Goal: Transaction & Acquisition: Purchase product/service

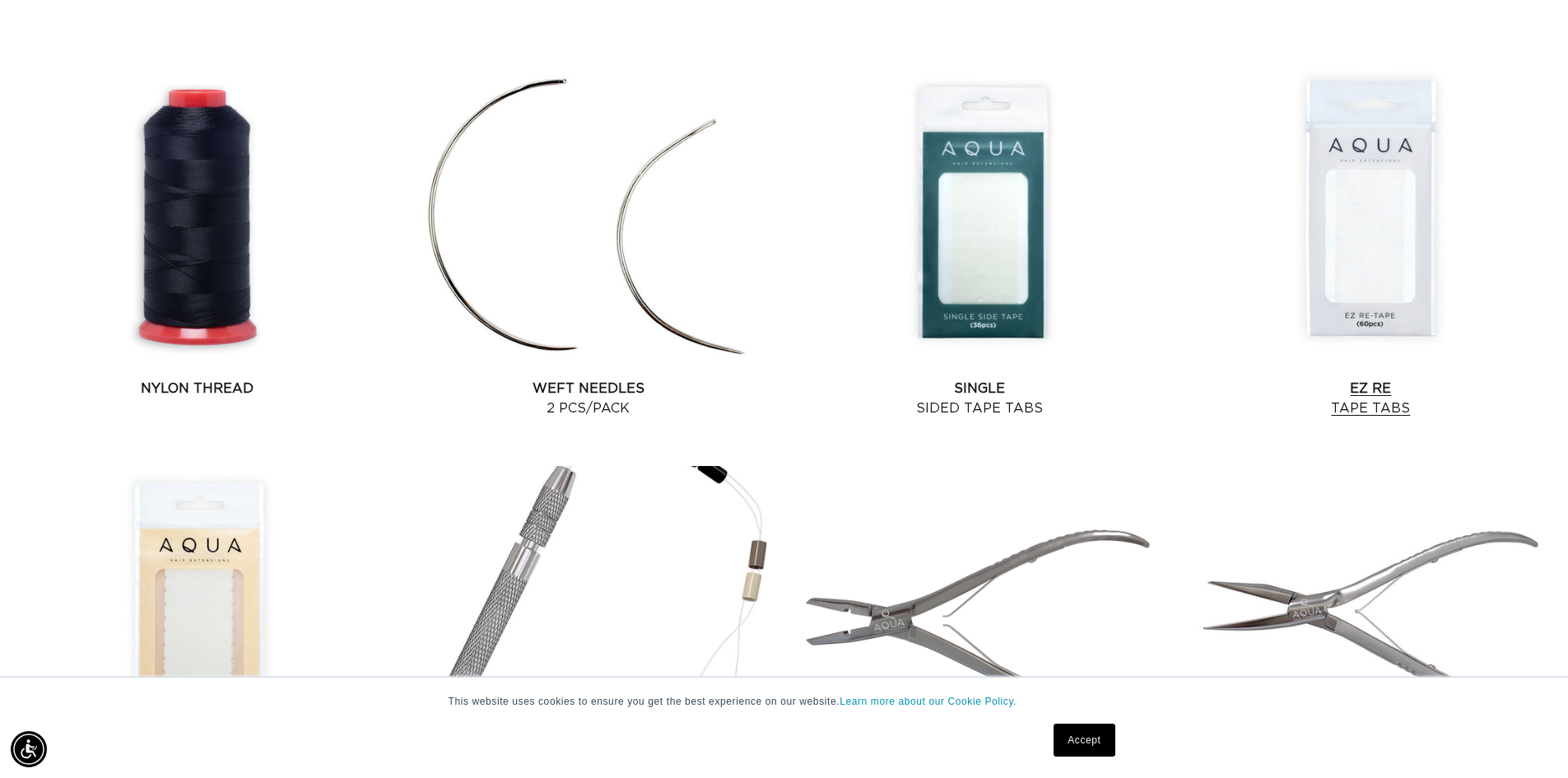
scroll to position [1564, 0]
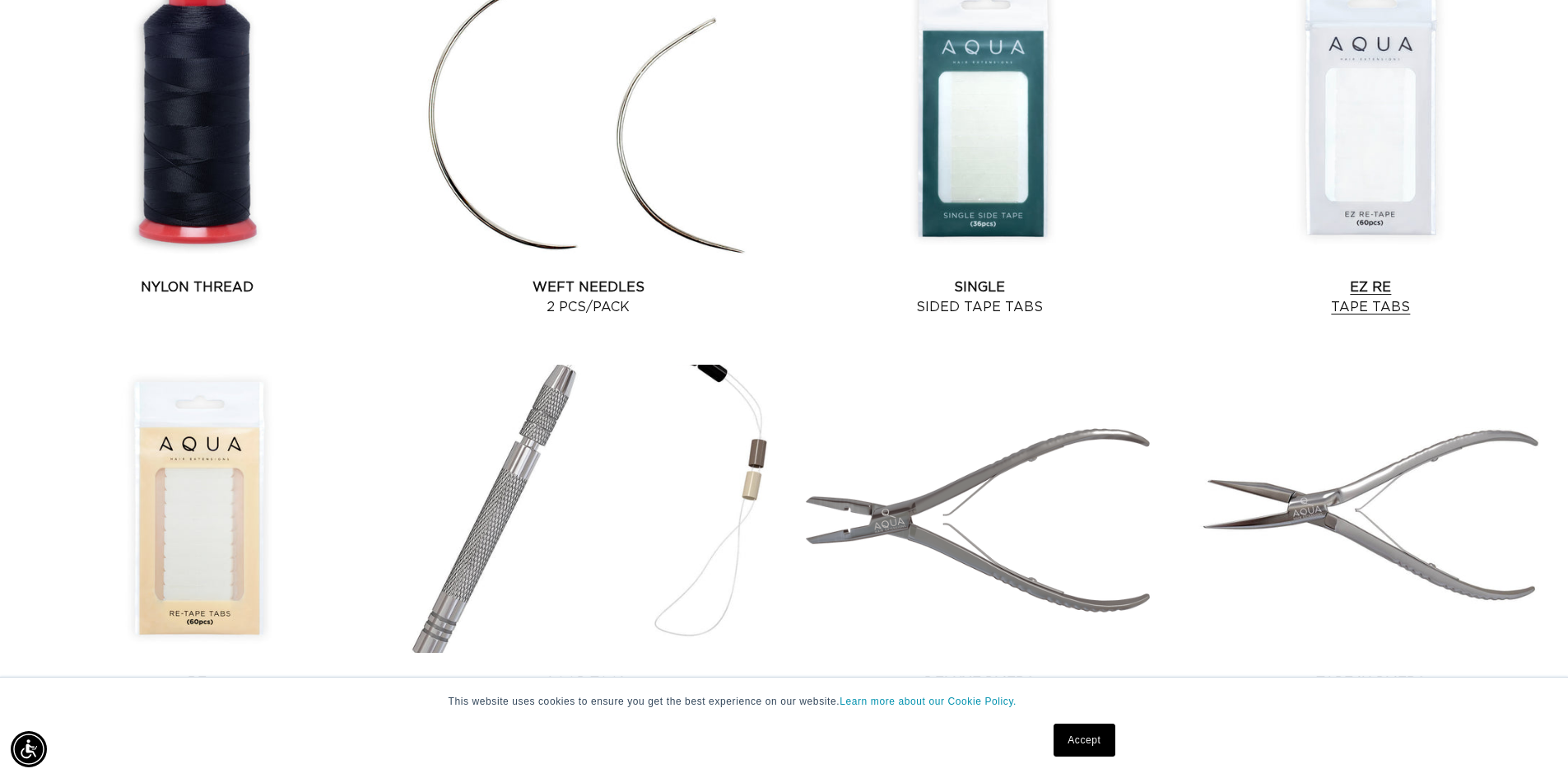
click at [1373, 277] on link "EZ Re Tape Tabs" at bounding box center [1371, 297] width 378 height 40
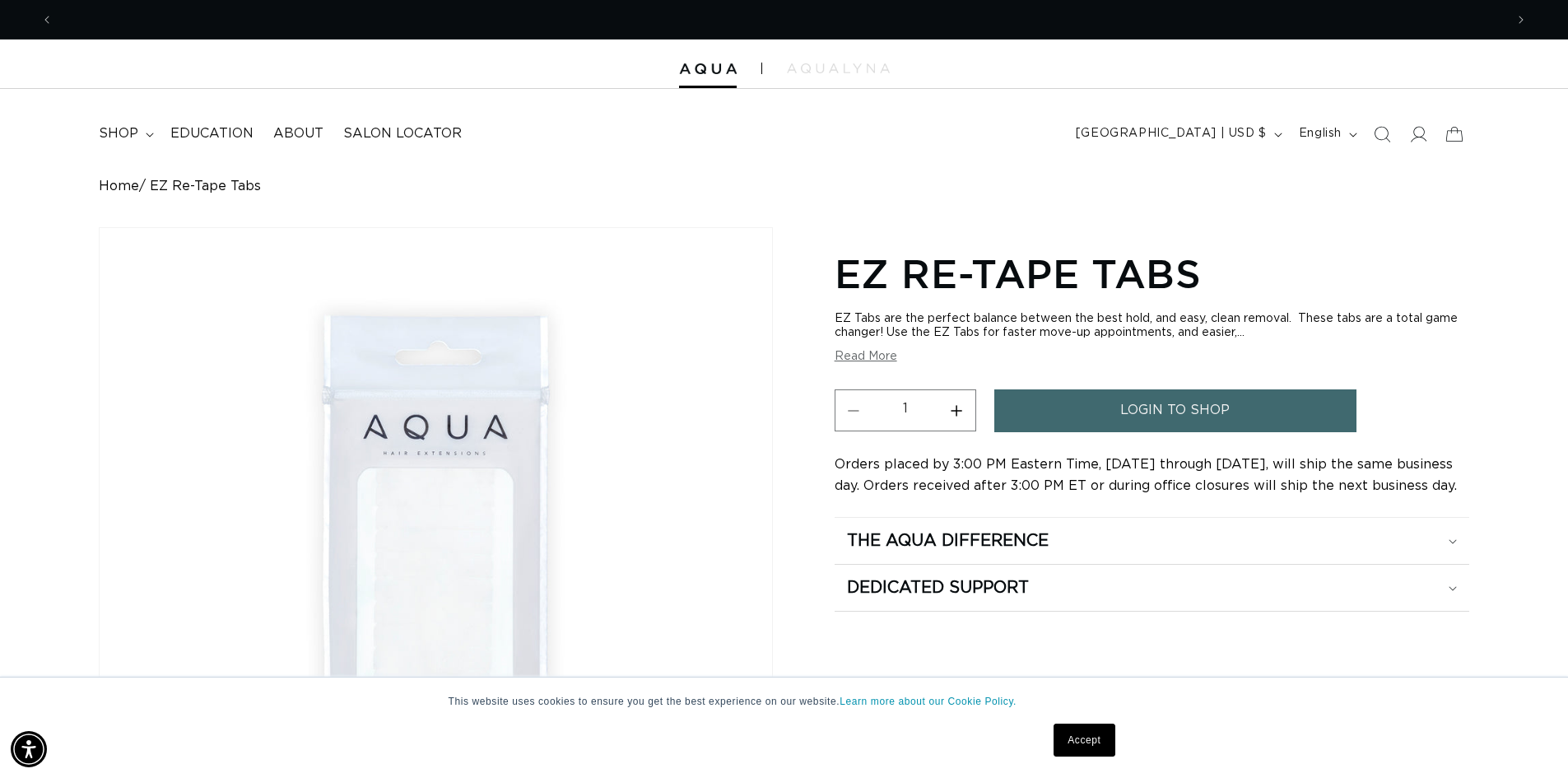
click at [1176, 408] on span "login to shop" at bounding box center [1176, 410] width 109 height 42
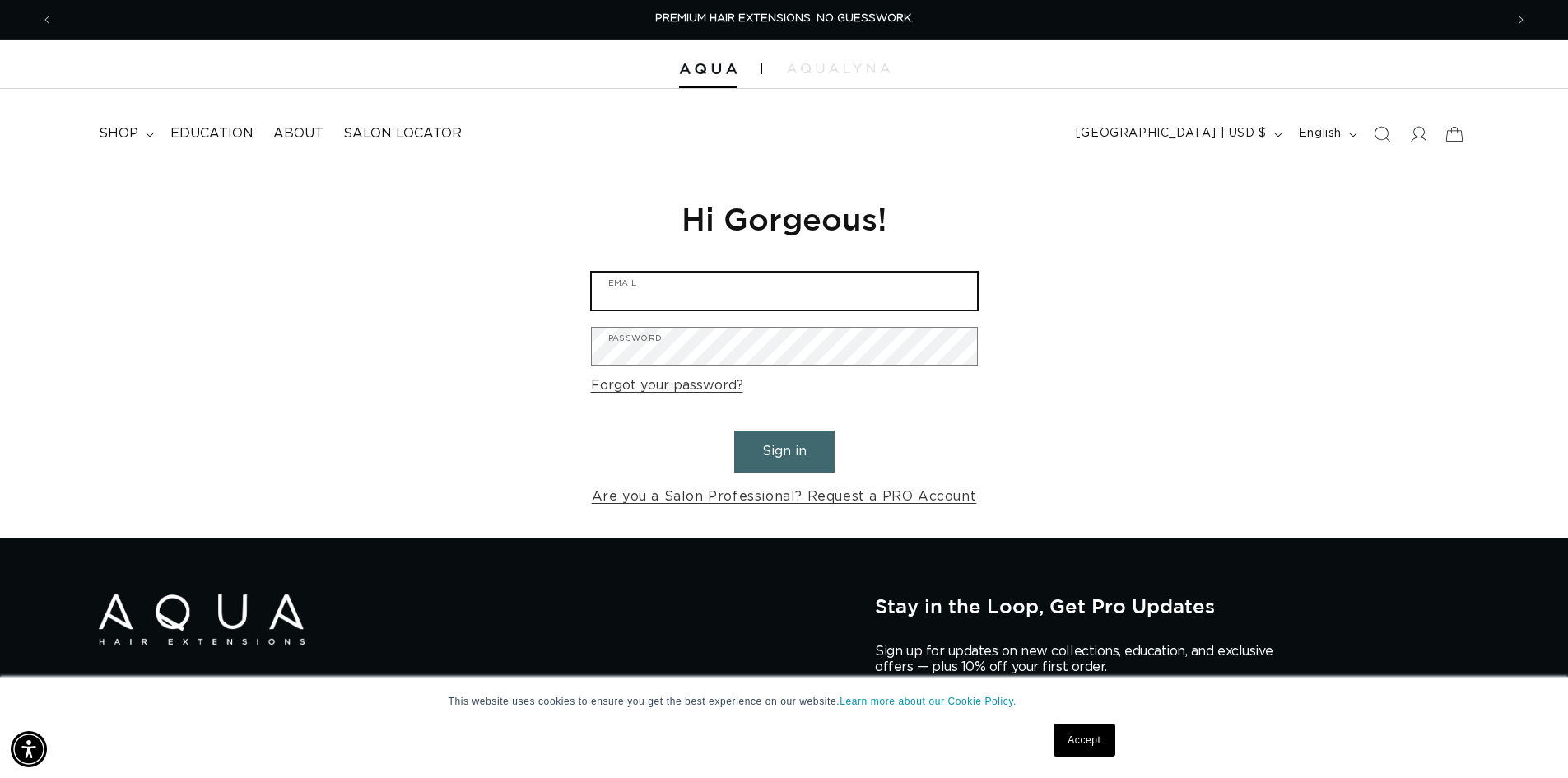
click at [737, 290] on input "Email" at bounding box center [785, 290] width 386 height 37
type input "jennifer@salonazure.com"
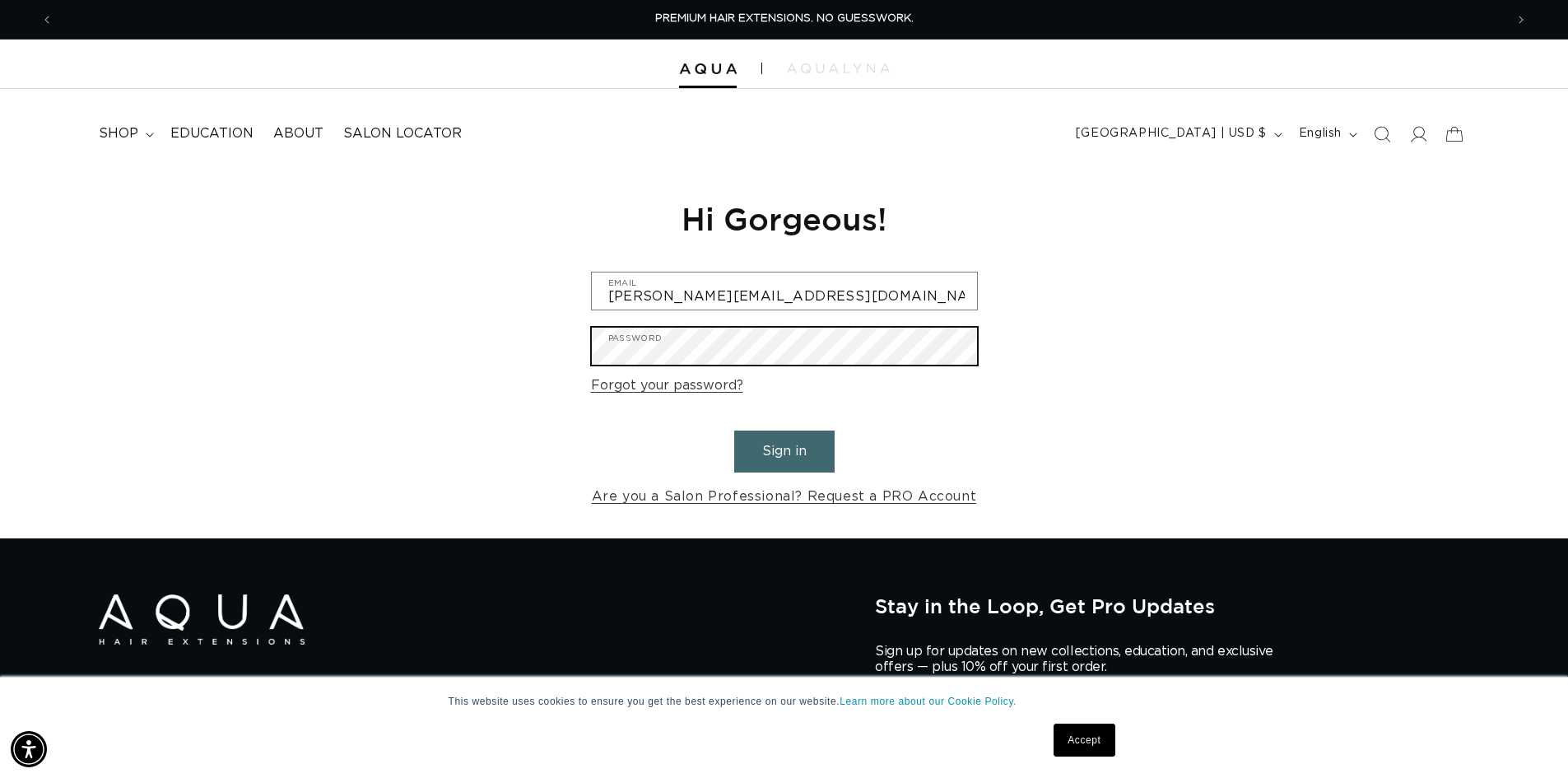
click at [734, 430] on button "Sign in" at bounding box center [784, 451] width 100 height 42
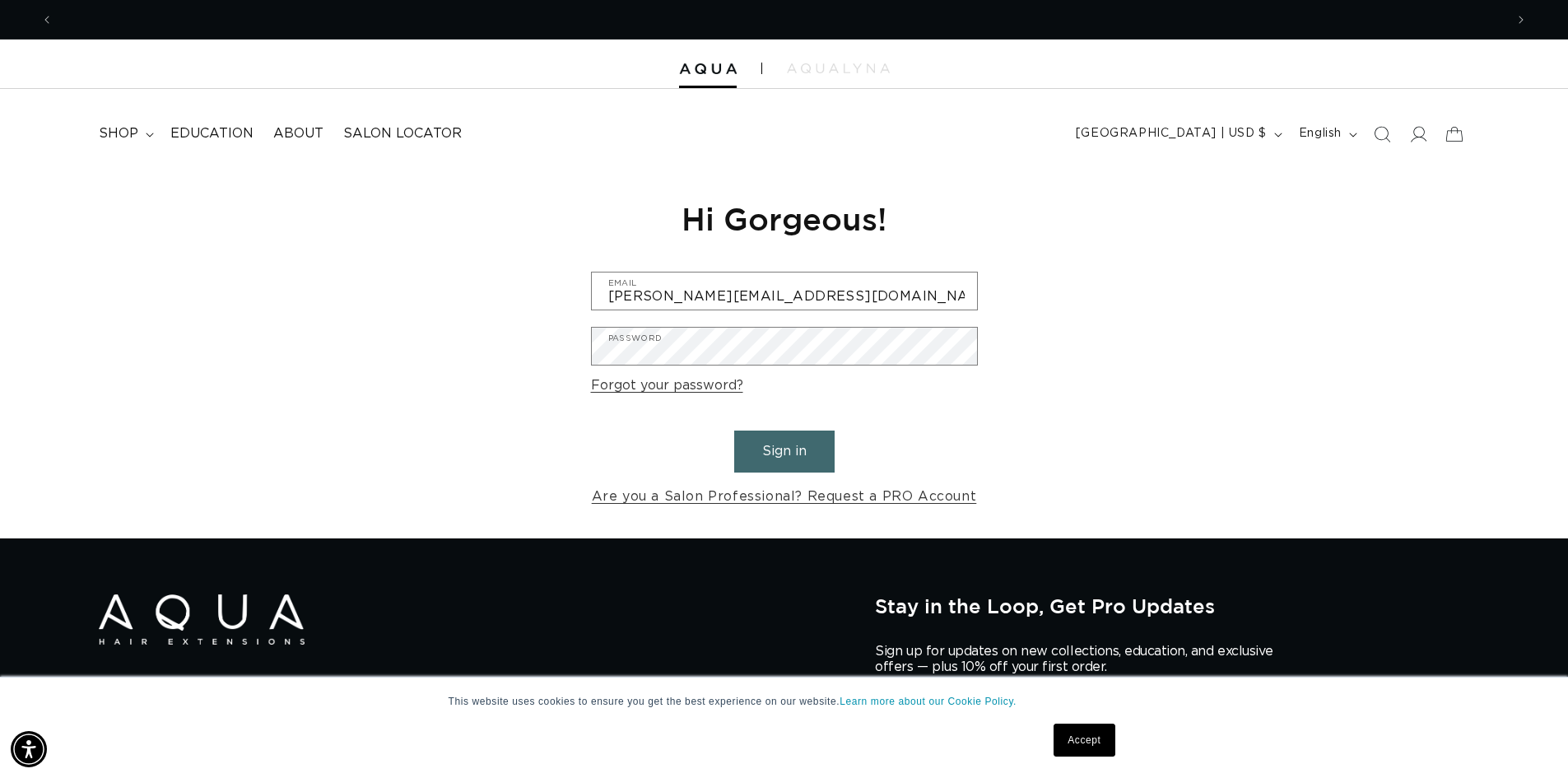
scroll to position [0, 1452]
click at [780, 444] on button "Sign in" at bounding box center [784, 451] width 100 height 42
